Goal: Transaction & Acquisition: Purchase product/service

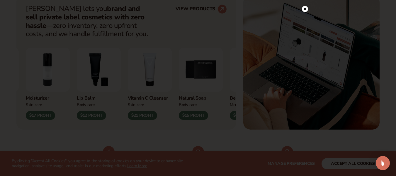
scroll to position [249, 0]
click at [304, 23] on circle at bounding box center [305, 21] width 6 height 6
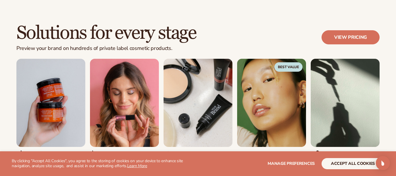
scroll to position [510, 0]
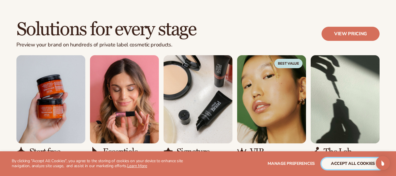
click at [357, 160] on button "accept all cookies" at bounding box center [353, 163] width 63 height 11
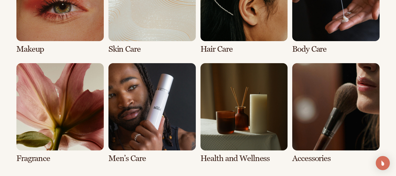
scroll to position [1168, 0]
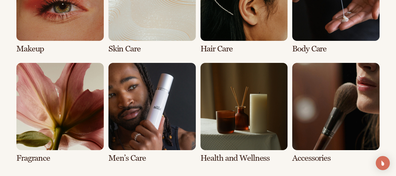
click at [75, 36] on link "1 / 8" at bounding box center [59, 3] width 87 height 100
click at [30, 49] on link "1 / 8" at bounding box center [59, 3] width 87 height 100
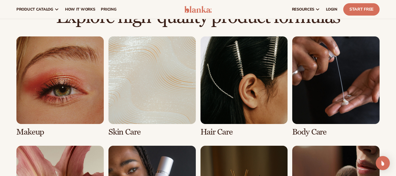
scroll to position [400, 0]
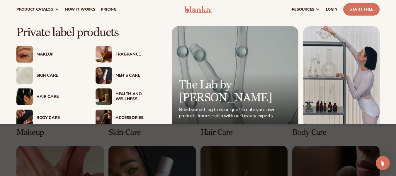
click at [41, 56] on div "Makeup" at bounding box center [60, 54] width 48 height 5
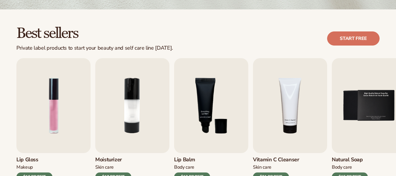
scroll to position [148, 0]
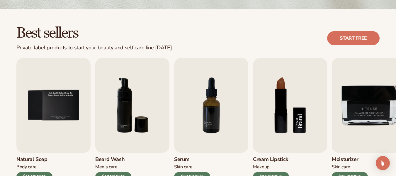
click at [284, 140] on img "8 / 9" at bounding box center [290, 105] width 74 height 95
click at [289, 105] on img "8 / 9" at bounding box center [290, 105] width 74 height 95
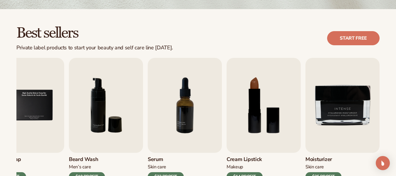
click at [250, 157] on h3 "Cream Lipstick" at bounding box center [245, 159] width 36 height 6
click at [247, 160] on h3 "Cream Lipstick" at bounding box center [245, 159] width 36 height 6
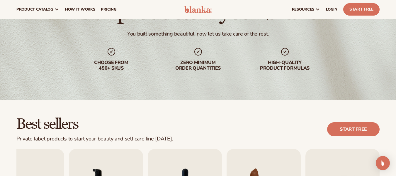
scroll to position [57, 0]
